Goal: Check status: Check status

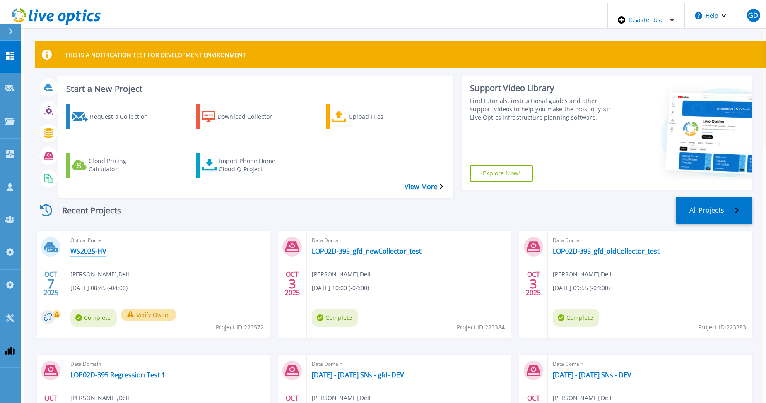
click at [84, 247] on link "WS2025-HV" at bounding box center [88, 251] width 36 height 8
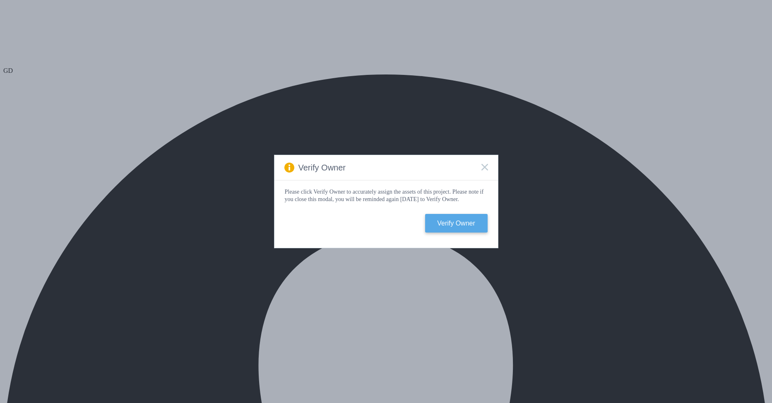
click at [445, 232] on button "Verify Owner" at bounding box center [456, 223] width 63 height 19
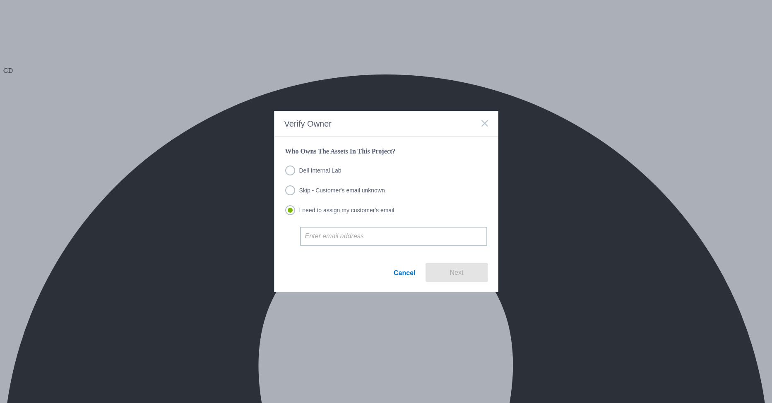
click at [323, 168] on label "Dell Internal Lab" at bounding box center [313, 171] width 56 height 10
click at [0, 0] on input "Dell Internal Lab" at bounding box center [0, 0] width 0 height 0
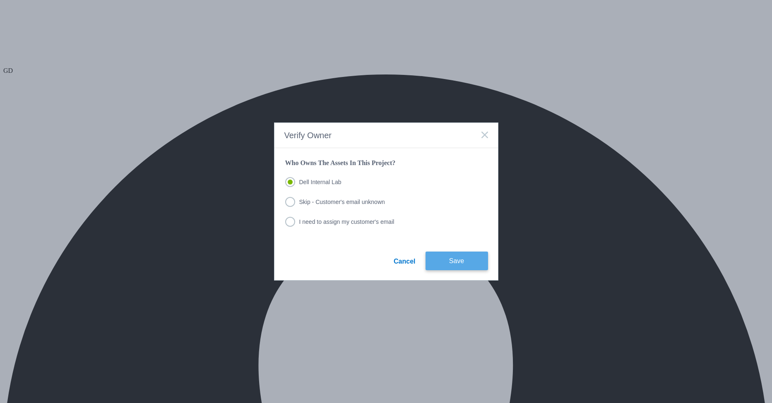
click at [452, 259] on button "Save" at bounding box center [457, 261] width 63 height 19
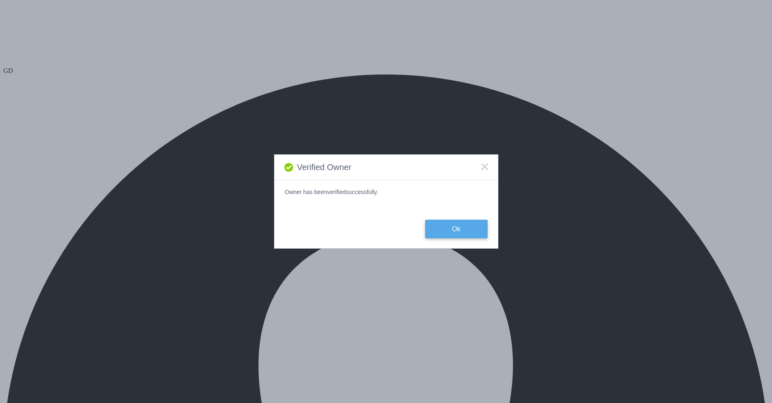
click at [446, 228] on button "Ok" at bounding box center [456, 229] width 63 height 19
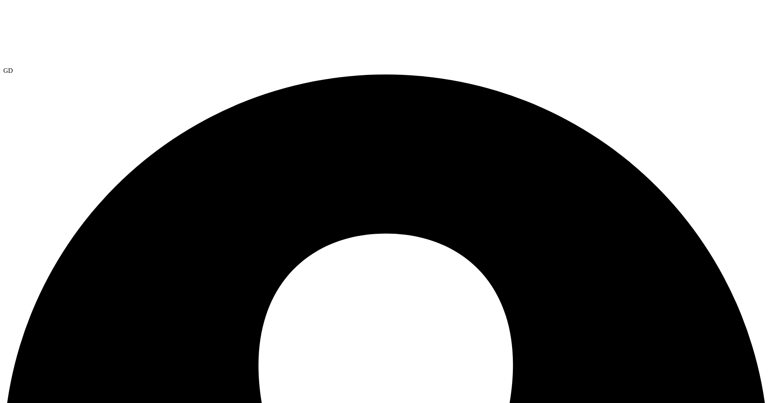
select select "USD"
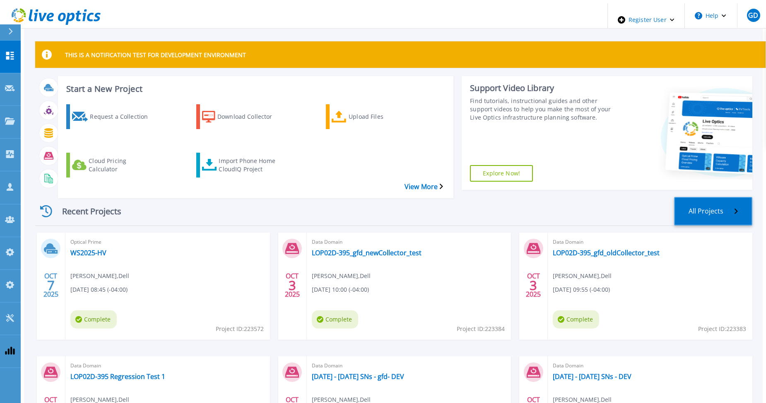
click at [736, 197] on link "All Projects" at bounding box center [713, 211] width 78 height 29
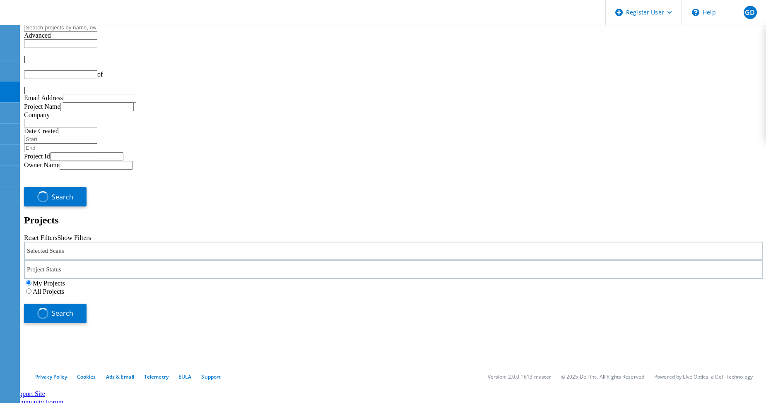
type input "1"
